Goal: Task Accomplishment & Management: Complete application form

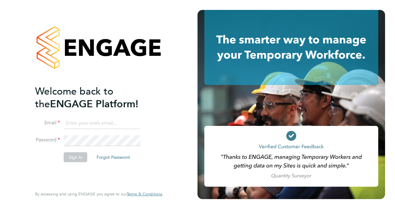
type input "carolcaine1962@gmail.com"
click at [76, 157] on button "Sign In" at bounding box center [76, 157] width 24 height 10
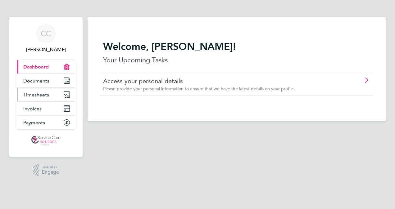
click at [42, 91] on link "Timesheets" at bounding box center [46, 95] width 58 height 14
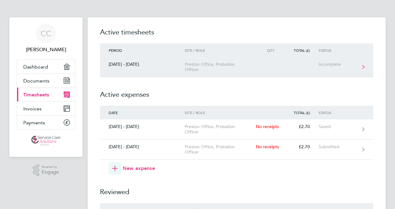
click at [362, 66] on icon at bounding box center [363, 67] width 2 height 4
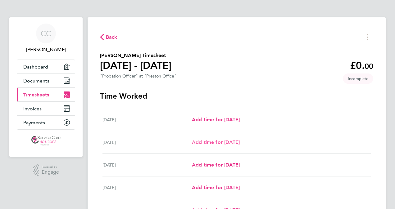
click at [210, 143] on span "Add time for [DATE]" at bounding box center [216, 142] width 48 height 6
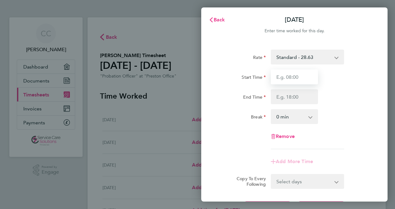
click at [286, 79] on input "Start Time" at bounding box center [294, 77] width 47 height 15
type input "08:45"
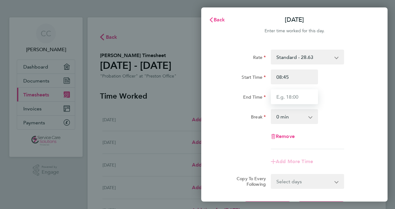
click at [291, 98] on input "End Time" at bounding box center [294, 96] width 47 height 15
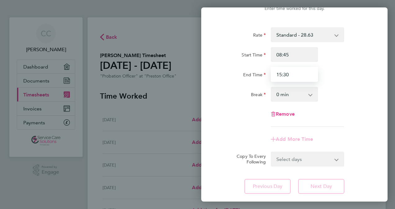
scroll to position [30, 0]
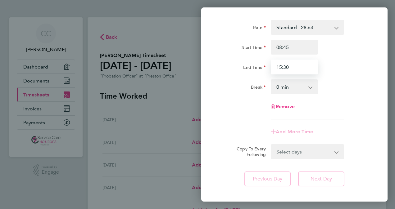
type input "15:30"
click at [363, 109] on div "Remove" at bounding box center [294, 106] width 156 height 15
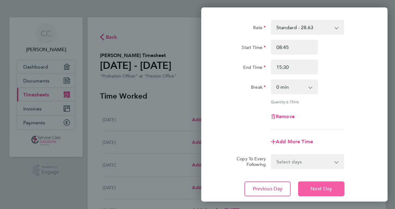
click at [320, 189] on span "Next Day" at bounding box center [320, 189] width 21 height 6
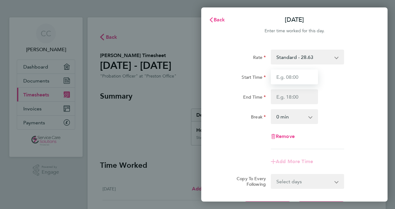
click at [297, 78] on input "Start Time" at bounding box center [294, 77] width 47 height 15
type input "08:30"
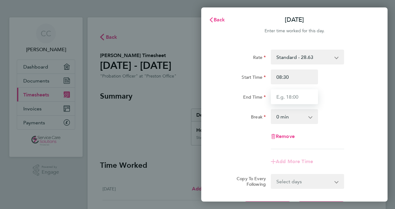
click at [291, 97] on input "End Time" at bounding box center [294, 96] width 47 height 15
type input "17:00"
click at [307, 119] on select "0 min 15 min 30 min 45 min 60 min 75 min 90 min" at bounding box center [290, 117] width 38 height 14
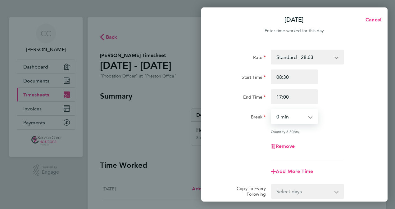
select select "30"
click at [271, 110] on select "0 min 15 min 30 min 45 min 60 min 75 min 90 min" at bounding box center [290, 117] width 38 height 14
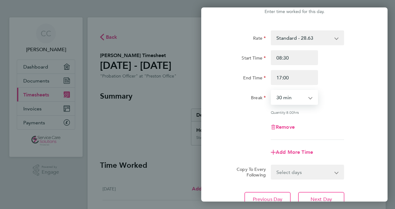
scroll to position [28, 0]
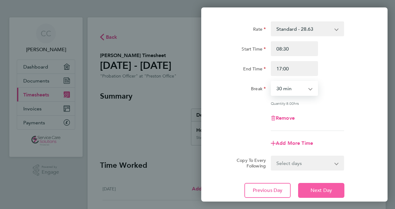
click at [319, 192] on span "Next Day" at bounding box center [320, 191] width 21 height 6
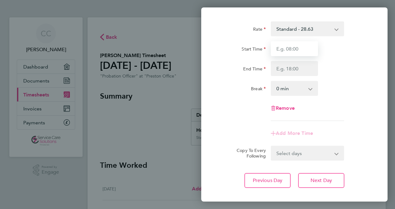
click at [294, 52] on input "Start Time" at bounding box center [294, 48] width 47 height 15
type input "08:45"
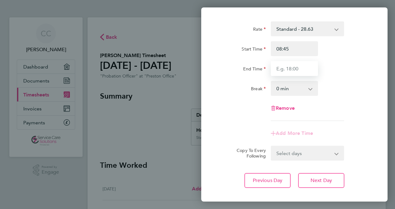
click at [284, 67] on input "End Time" at bounding box center [294, 68] width 47 height 15
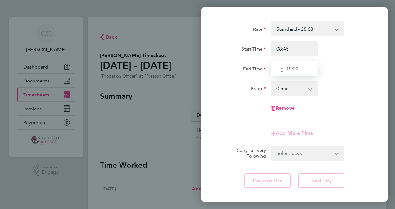
type input "16:30"
click at [300, 92] on select "0 min 15 min 30 min 45 min 60 min 75 min 90 min" at bounding box center [290, 89] width 38 height 14
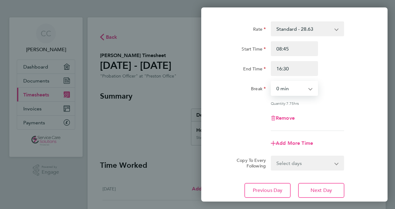
select select "30"
click at [271, 82] on select "0 min 15 min 30 min 45 min 60 min 75 min 90 min" at bounding box center [290, 89] width 38 height 14
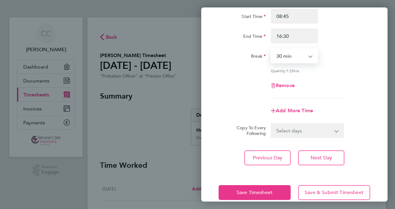
scroll to position [64, 0]
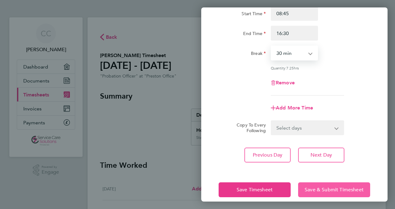
click at [320, 189] on span "Save & Submit Timesheet" at bounding box center [334, 190] width 59 height 6
